Goal: Submit feedback/report problem

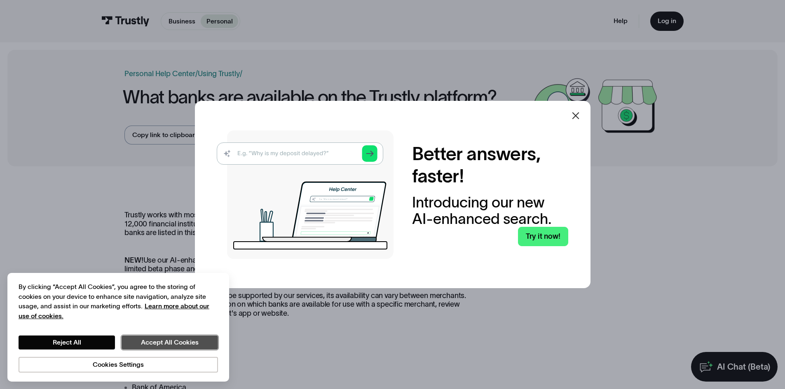
click at [159, 339] on button "Accept All Cookies" at bounding box center [170, 343] width 96 height 14
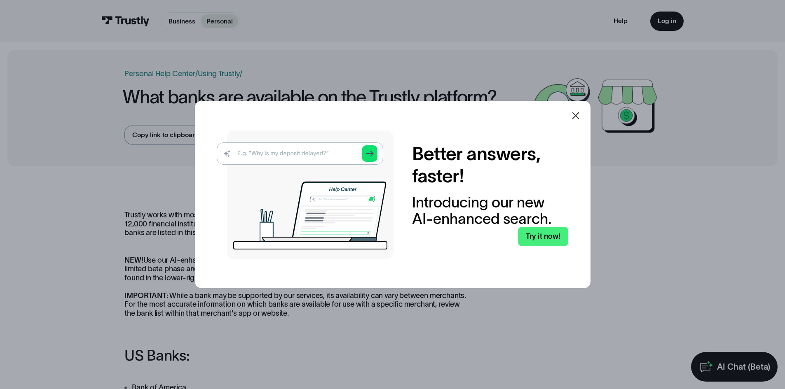
click at [576, 116] on icon at bounding box center [576, 116] width 10 height 10
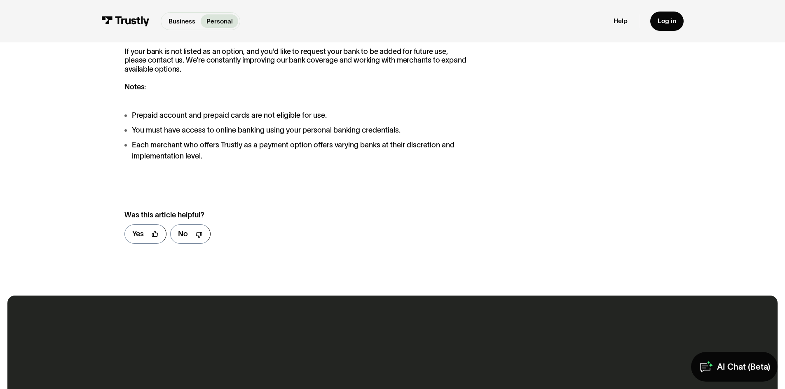
scroll to position [907, 0]
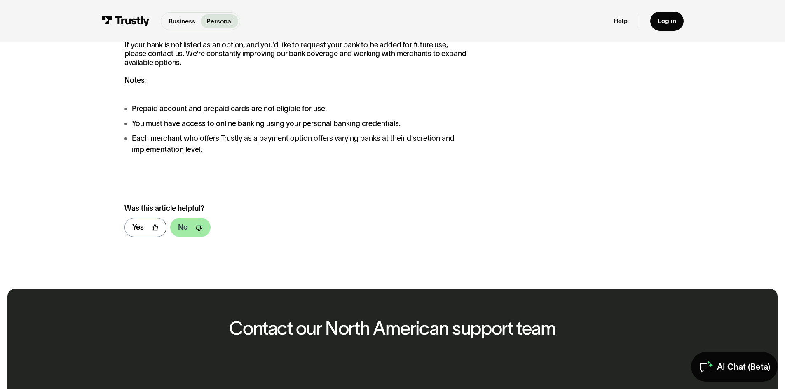
click at [186, 230] on div "No" at bounding box center [183, 227] width 10 height 11
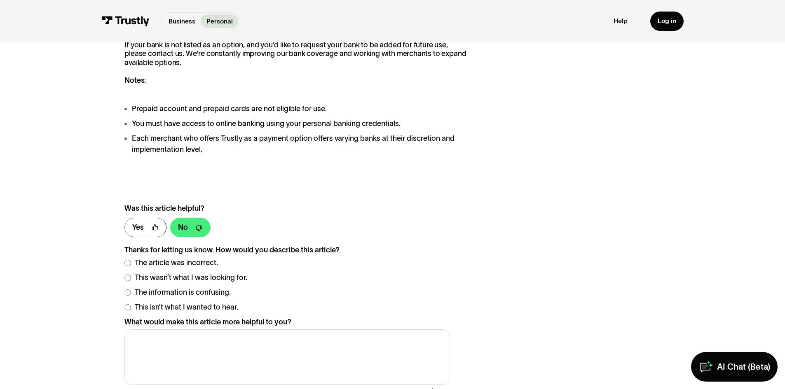
scroll to position [1030, 0]
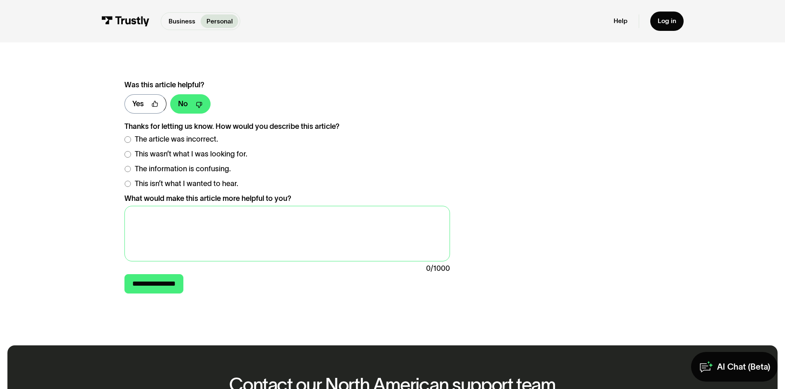
click at [150, 219] on textarea "What would make this article more helpful to you?" at bounding box center [286, 234] width 325 height 56
type textarea "uk banks"
click at [174, 292] on input "**********" at bounding box center [153, 283] width 59 height 19
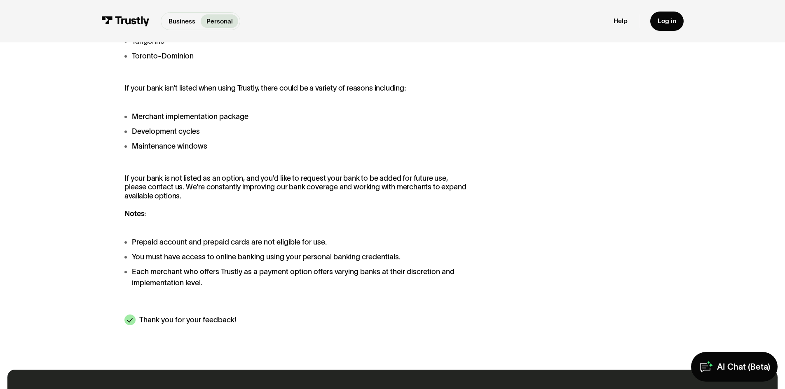
scroll to position [742, 0]
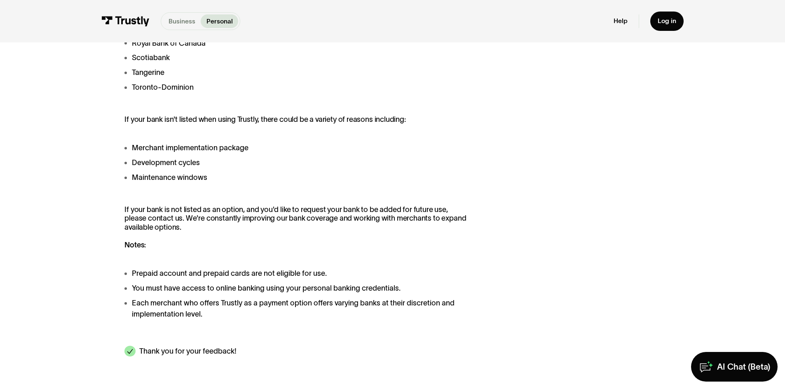
click at [184, 21] on p "Business" at bounding box center [182, 21] width 27 height 10
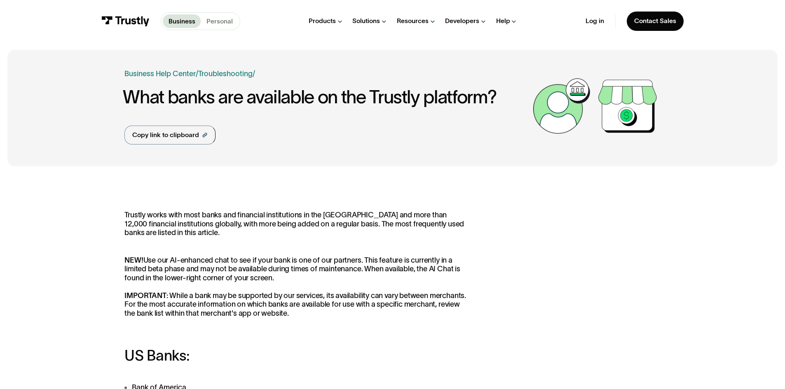
click at [214, 20] on p "Personal" at bounding box center [219, 21] width 26 height 10
